Goal: Find specific page/section

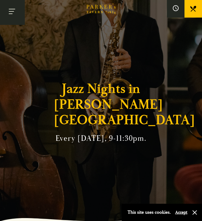
click at [13, 12] on button "Toggle navigation" at bounding box center [12, 12] width 25 height 25
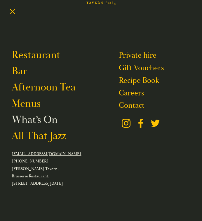
click at [41, 118] on link "What’s On" at bounding box center [35, 119] width 46 height 13
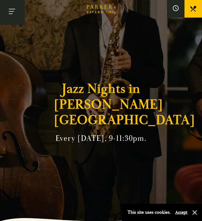
click at [10, 11] on button "Toggle navigation" at bounding box center [12, 12] width 25 height 25
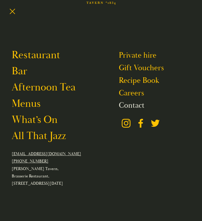
click at [139, 106] on link "Contact" at bounding box center [132, 105] width 26 height 9
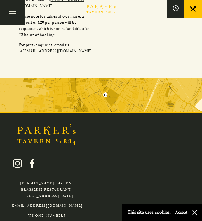
scroll to position [313, 0]
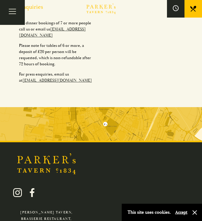
click at [127, 137] on img at bounding box center [101, 124] width 202 height 34
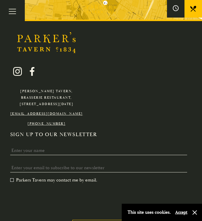
scroll to position [347, 0]
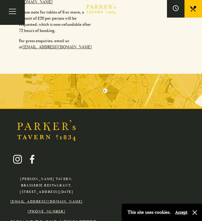
click at [72, 101] on img at bounding box center [101, 91] width 202 height 34
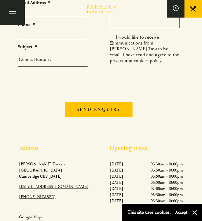
scroll to position [0, 0]
